Goal: Information Seeking & Learning: Learn about a topic

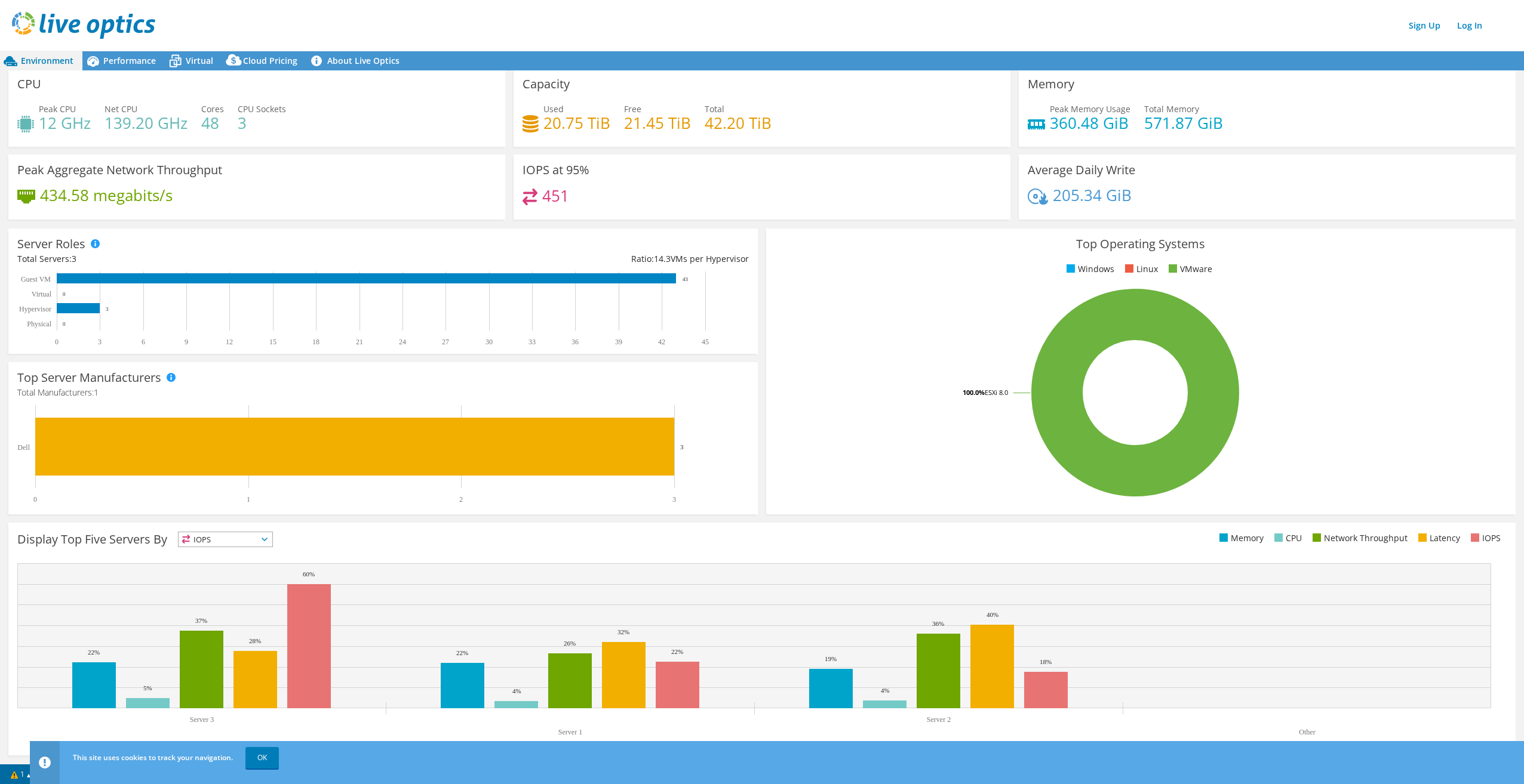
scroll to position [2, 0]
click at [752, 457] on div "Top Server Manufacturers Manufacturers are shown for physical servers and hyper…" at bounding box center [383, 438] width 749 height 152
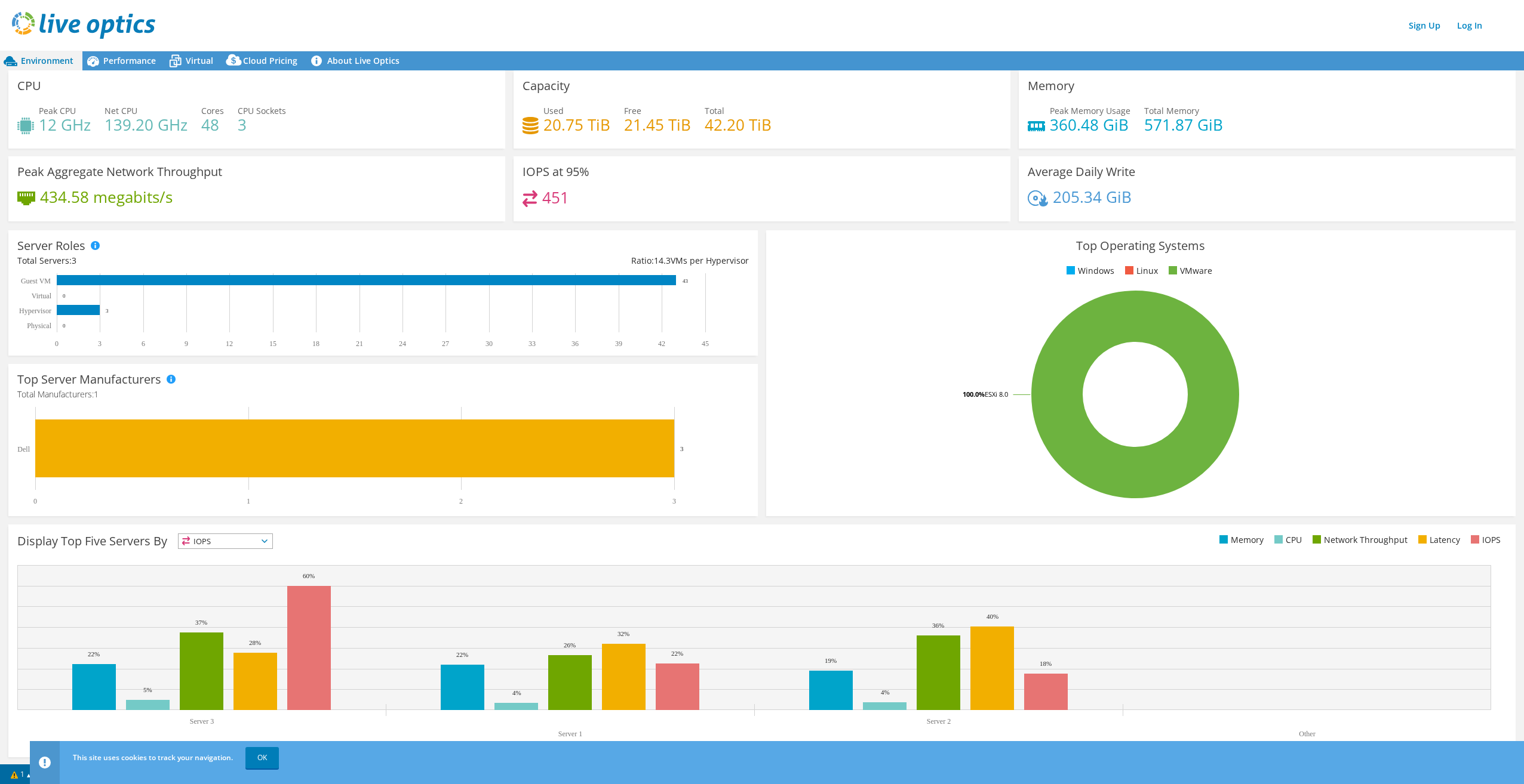
drag, startPoint x: 959, startPoint y: 625, endPoint x: 933, endPoint y: 503, distance: 124.7
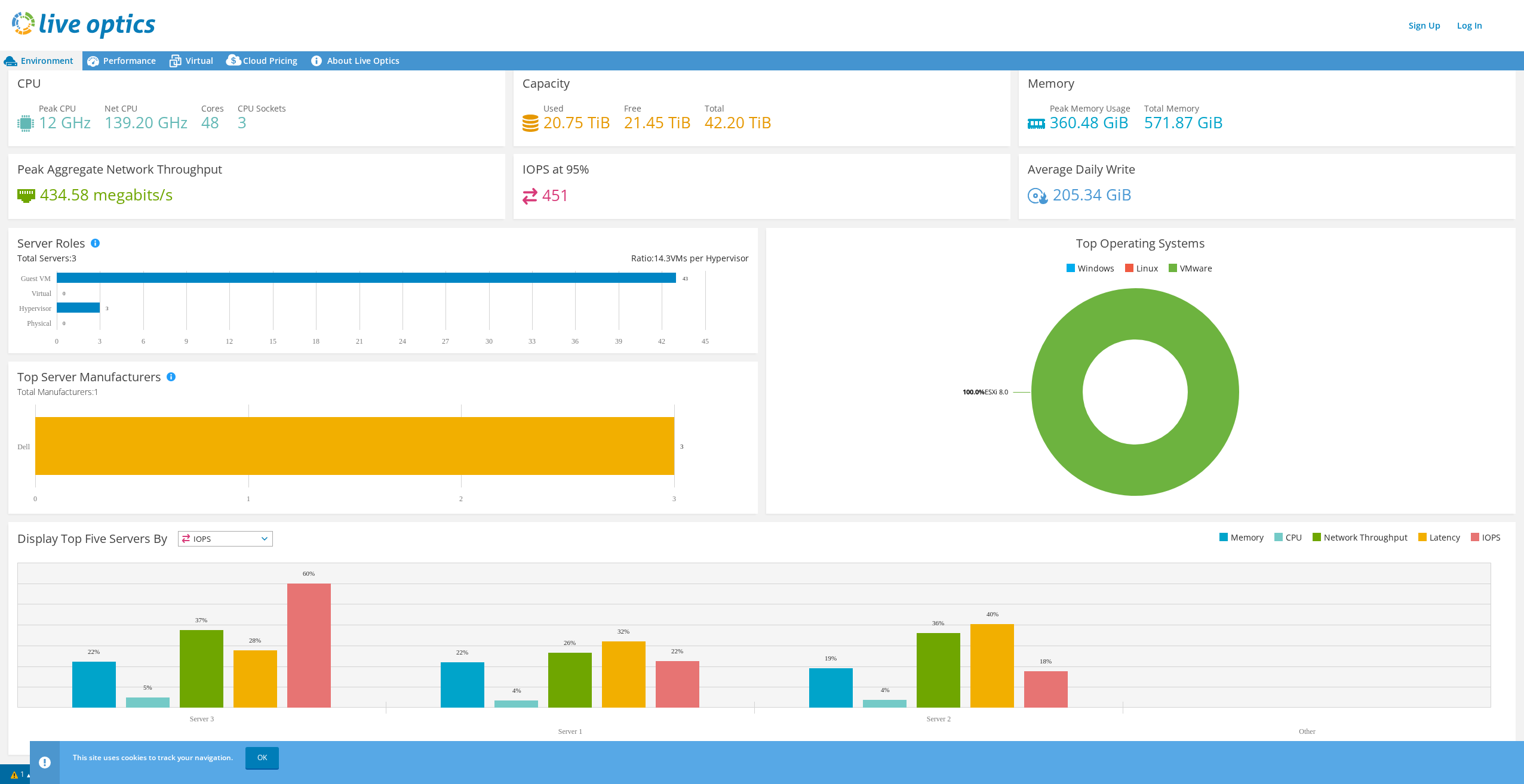
drag, startPoint x: 697, startPoint y: 453, endPoint x: 843, endPoint y: 584, distance: 196.2
click at [249, 756] on link "OK" at bounding box center [262, 758] width 34 height 22
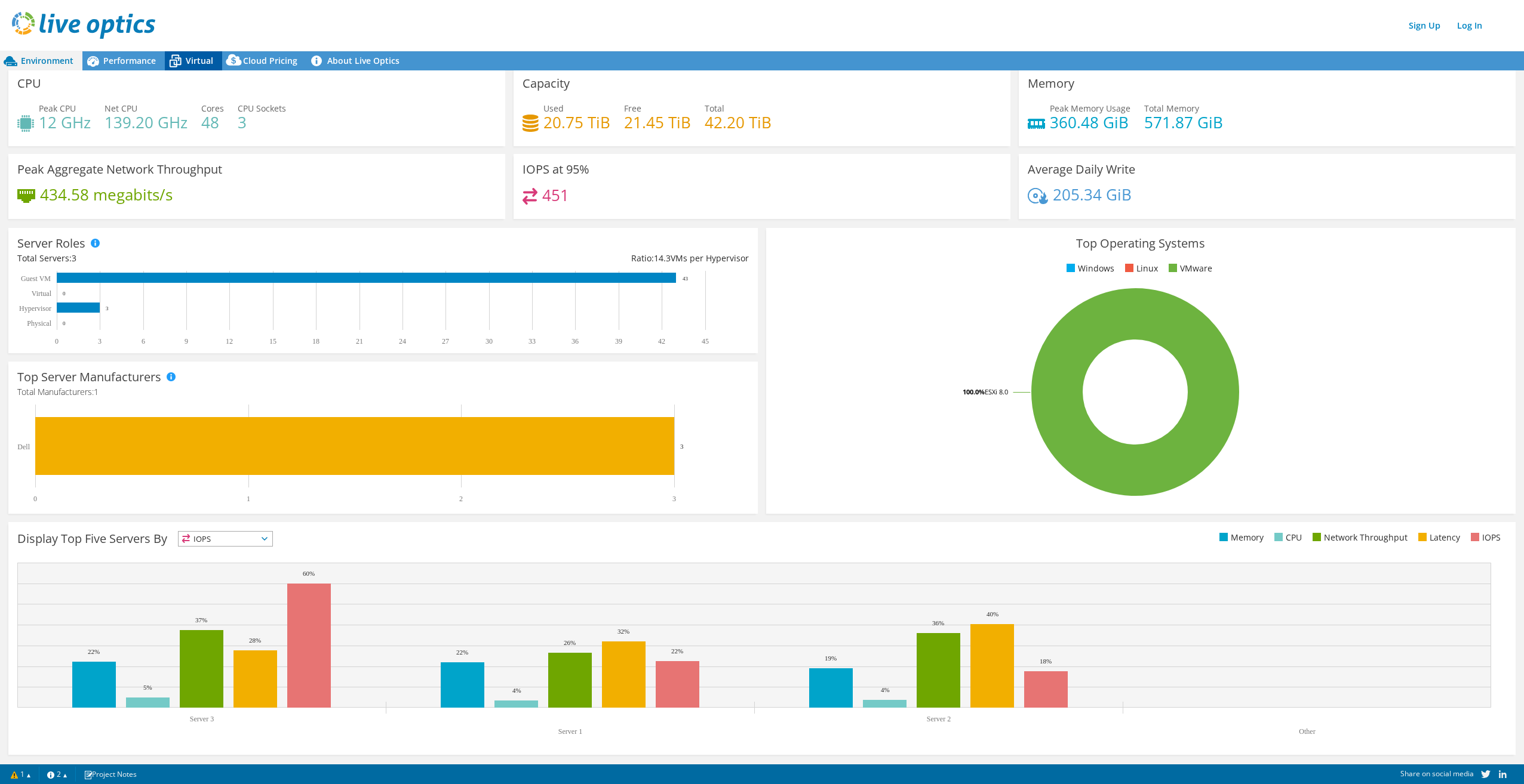
click at [199, 64] on span "Virtual" at bounding box center [199, 61] width 27 height 11
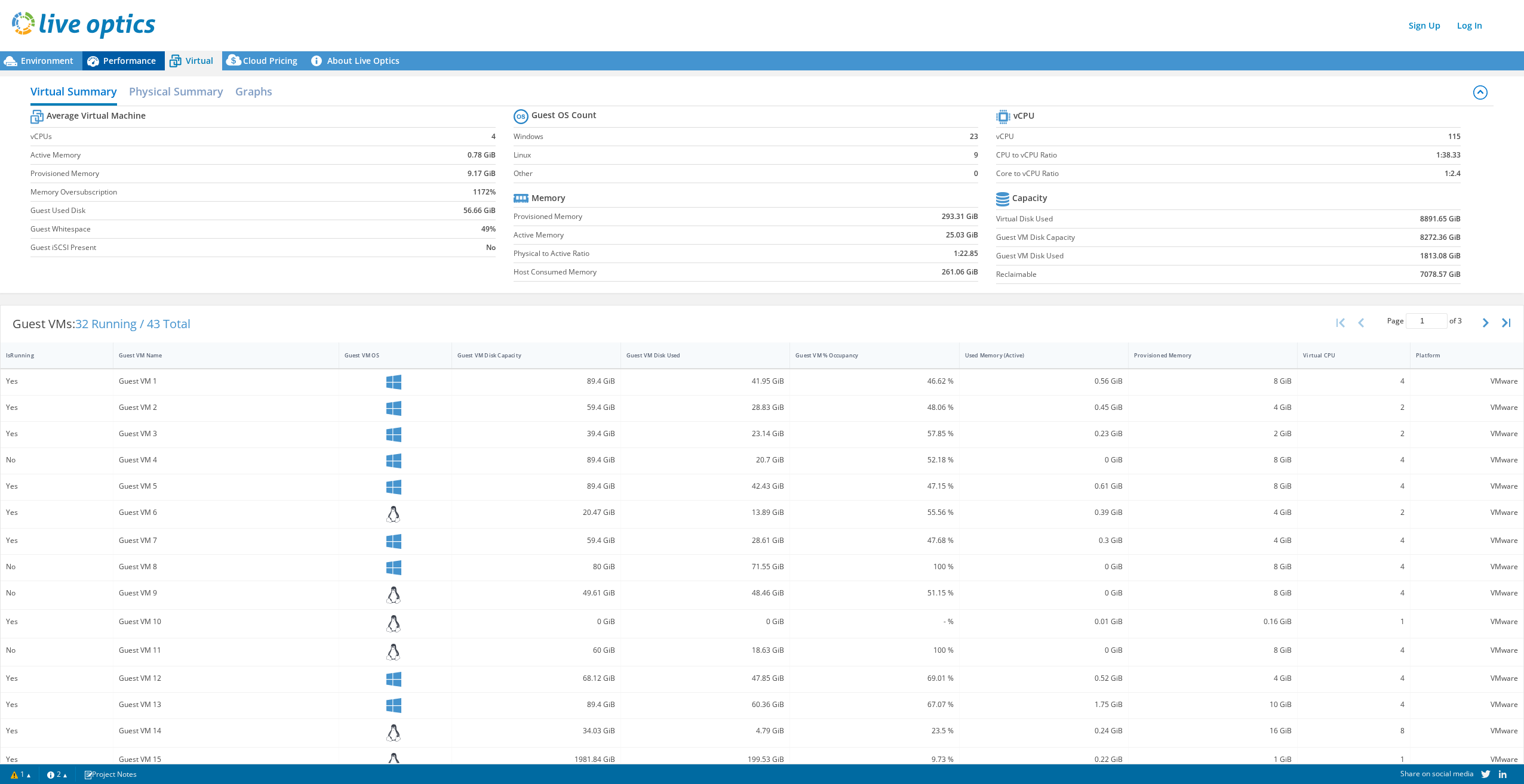
click at [142, 61] on span "Performance" at bounding box center [129, 61] width 53 height 11
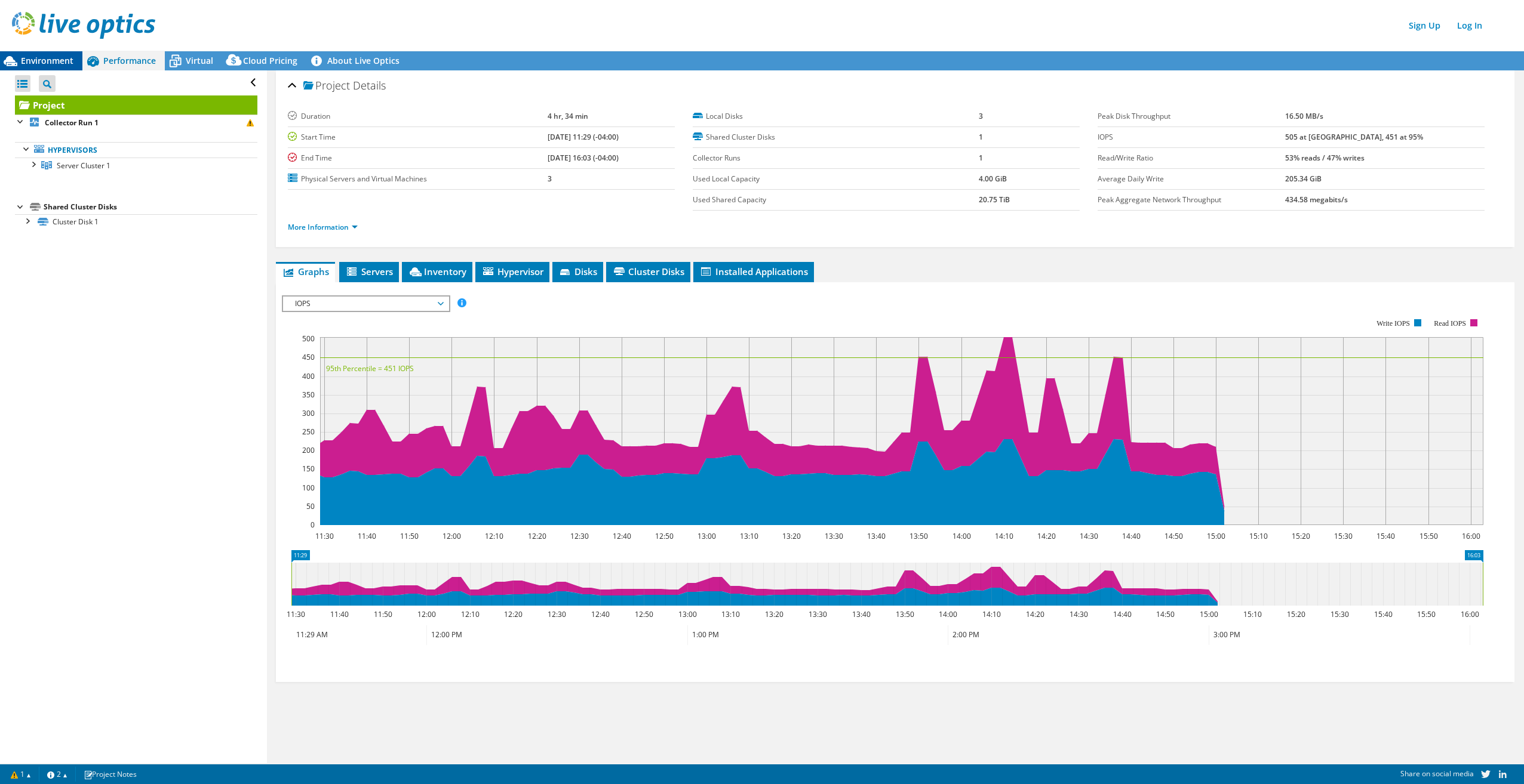
click at [51, 62] on span "Environment" at bounding box center [47, 61] width 53 height 11
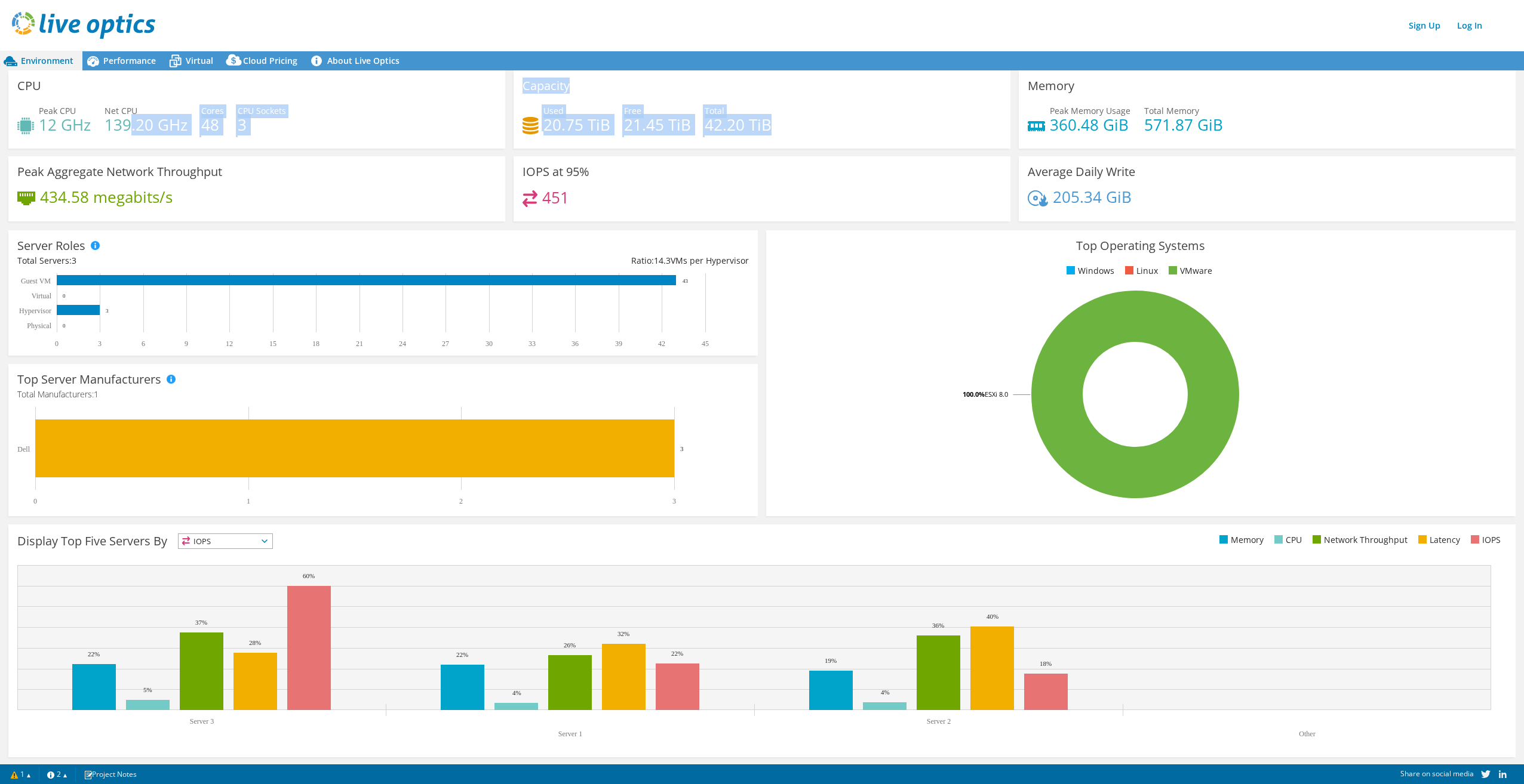
drag, startPoint x: 131, startPoint y: 117, endPoint x: 810, endPoint y: 137, distance: 679.3
click at [810, 137] on div "CPU Peak CPU 12 GHz Net CPU 139.20 GHz Cores 48 CPU Sockets 3 Capacity Used 20.…" at bounding box center [761, 149] width 1515 height 159
click at [297, 145] on div "CPU Peak CPU 12 GHz Net CPU 139.20 GHz Cores 48 CPU Sockets 3" at bounding box center [256, 109] width 497 height 78
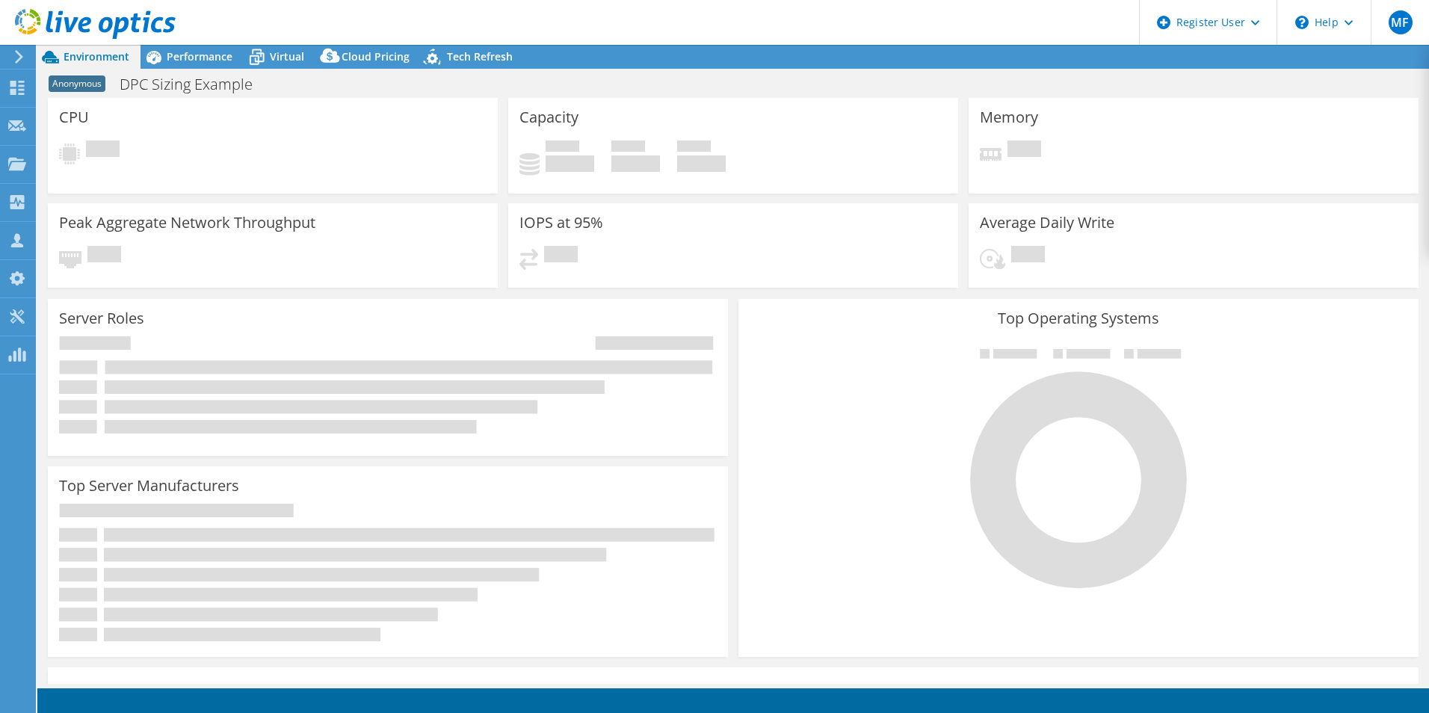
select select "USEast"
select select "USD"
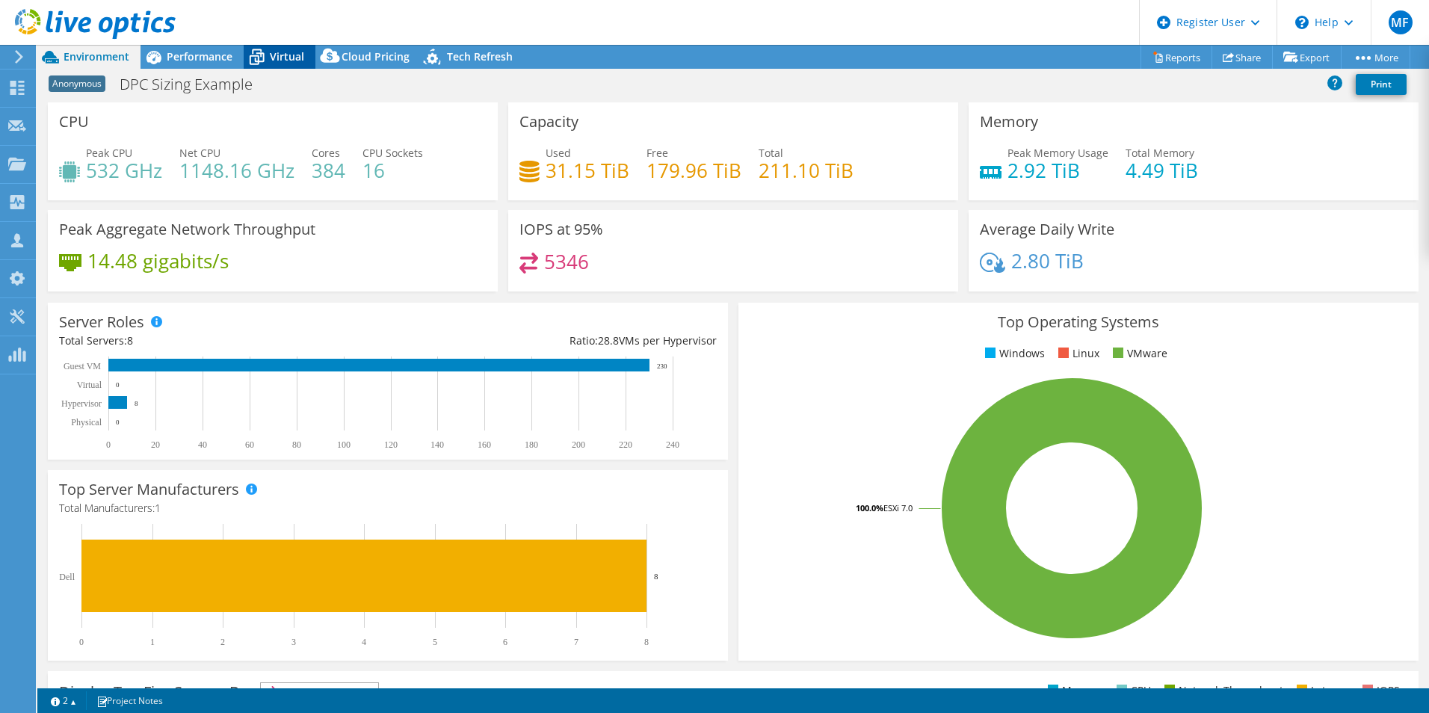
click at [266, 58] on icon at bounding box center [257, 57] width 26 height 26
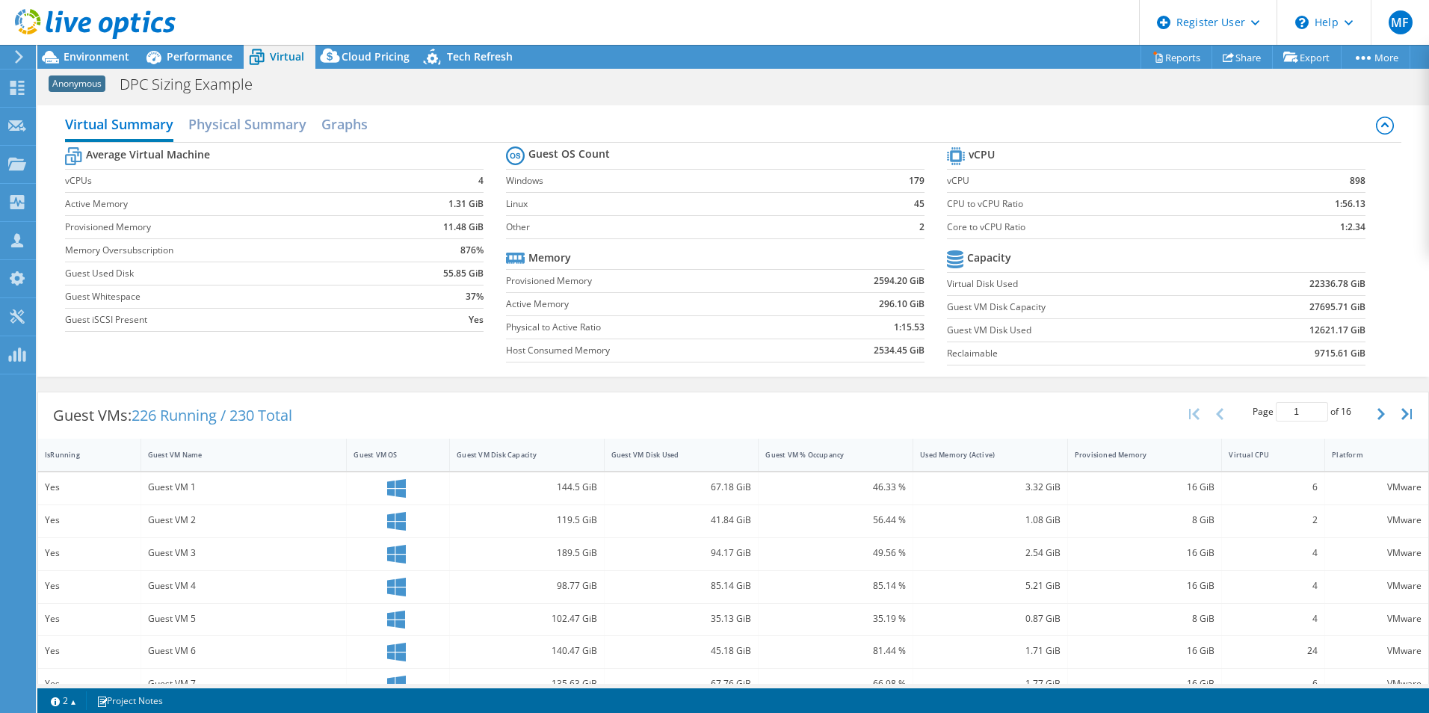
click at [526, 327] on label "Physical to Active Ratio" at bounding box center [649, 327] width 287 height 15
click at [416, 329] on td "Yes" at bounding box center [437, 319] width 91 height 23
drag, startPoint x: 76, startPoint y: 224, endPoint x: 93, endPoint y: 232, distance: 19.1
click at [93, 232] on label "Provisioned Memory" at bounding box center [228, 227] width 327 height 15
drag, startPoint x: 93, startPoint y: 232, endPoint x: 182, endPoint y: 288, distance: 104.5
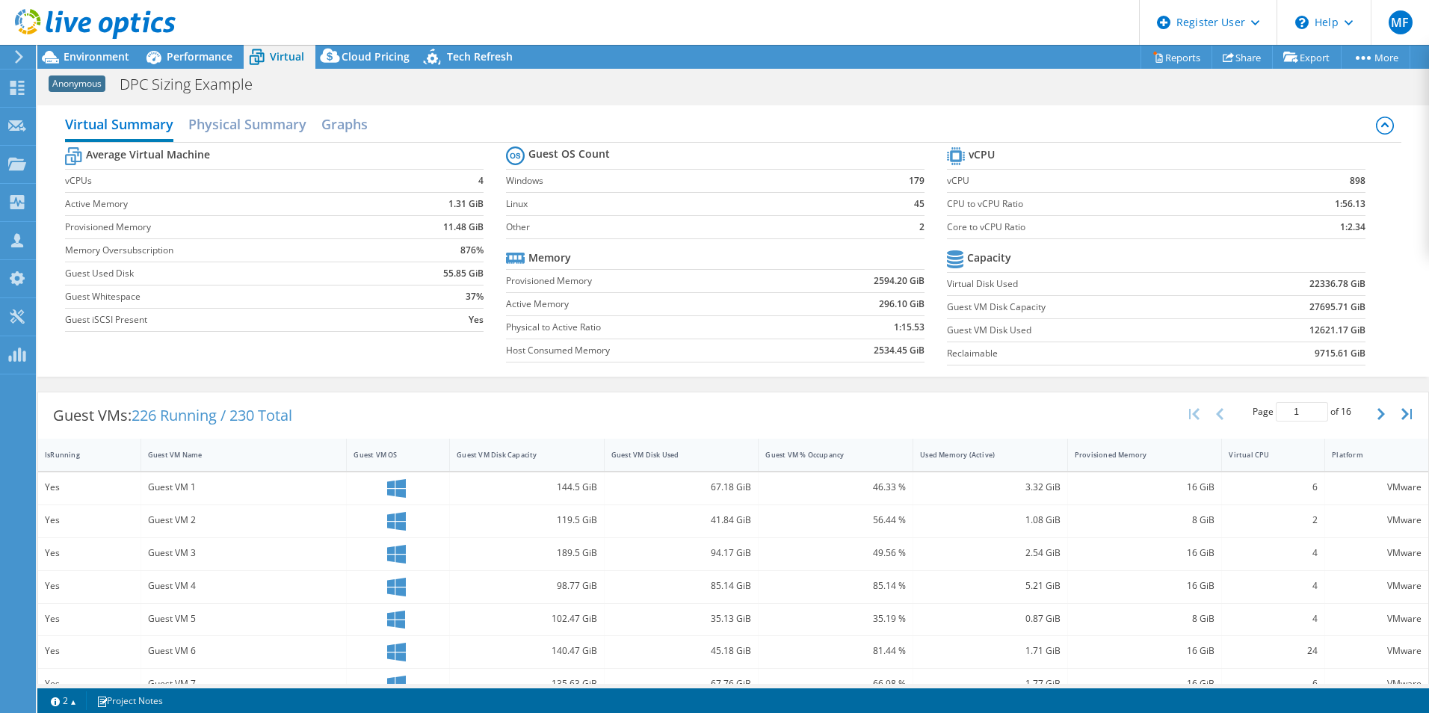
click at [182, 288] on td "Guest Whitespace" at bounding box center [228, 296] width 327 height 23
click at [268, 123] on h2 "Physical Summary" at bounding box center [247, 125] width 118 height 33
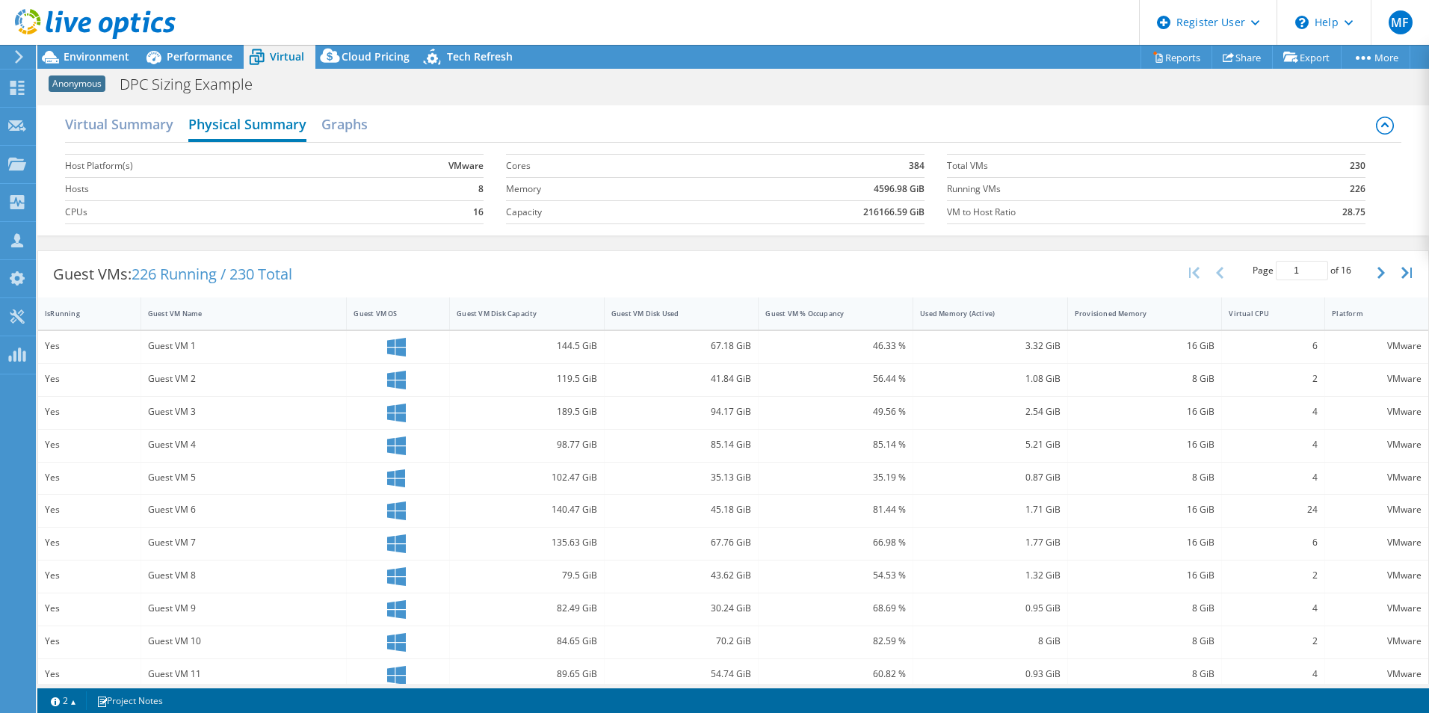
click at [242, 126] on h2 "Physical Summary" at bounding box center [247, 125] width 118 height 33
click at [87, 129] on h2 "Virtual Summary" at bounding box center [119, 125] width 108 height 33
